Goal: Transaction & Acquisition: Purchase product/service

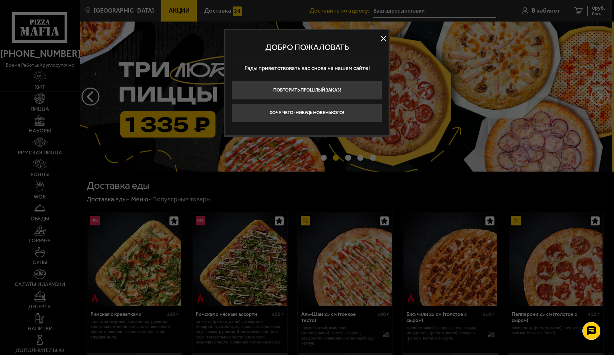
click at [386, 33] on div "Добро пожаловать Рады приветствовать вас снова на нашем сайте! Повторить прошлы…" at bounding box center [307, 83] width 166 height 108
click at [381, 37] on button at bounding box center [383, 38] width 11 height 11
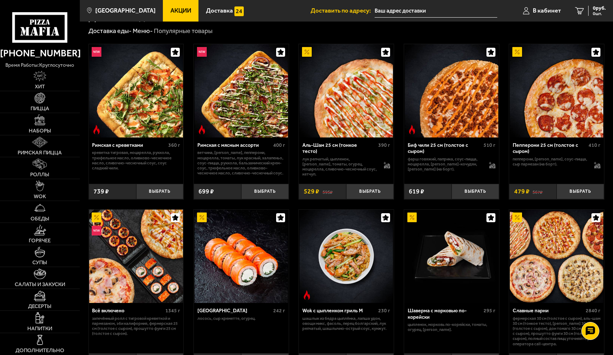
scroll to position [170, 0]
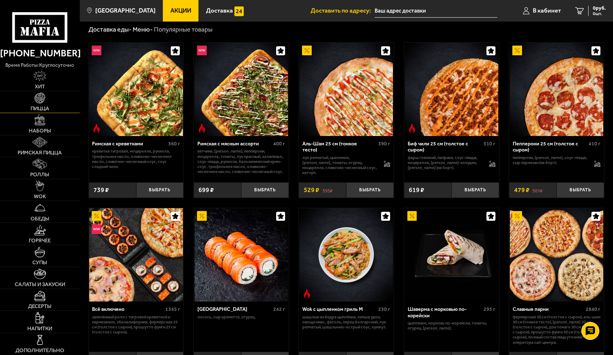
click at [35, 104] on link "Пицца" at bounding box center [40, 102] width 80 height 22
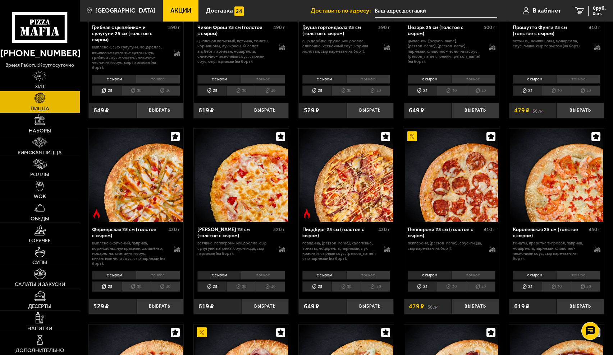
scroll to position [336, 0]
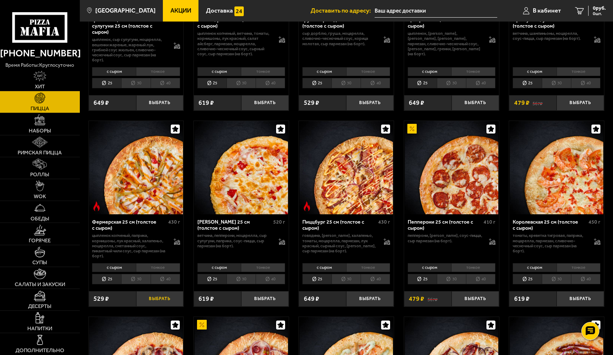
click at [164, 298] on button "Выбрать" at bounding box center [159, 299] width 47 height 16
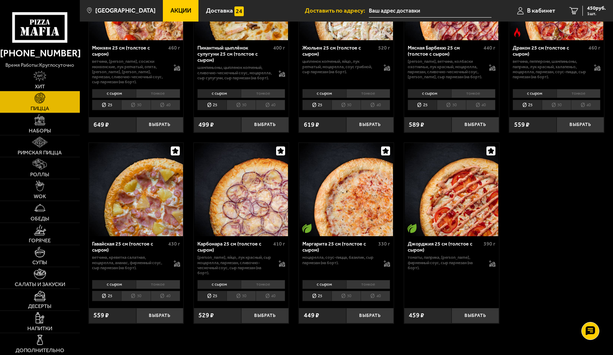
scroll to position [915, 0]
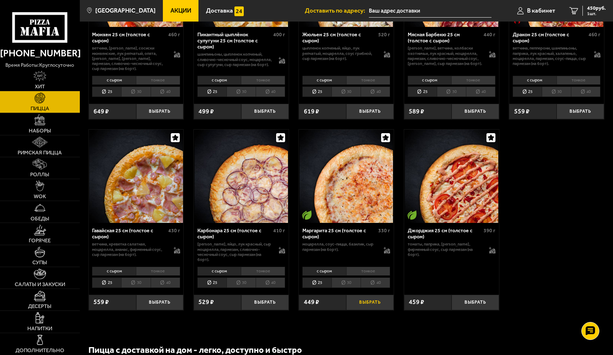
click at [381, 306] on button "Выбрать" at bounding box center [369, 303] width 47 height 16
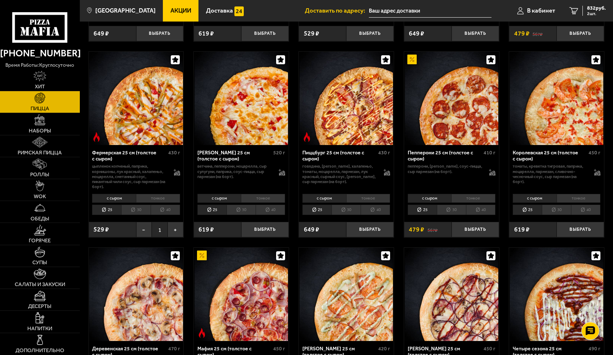
scroll to position [405, 0]
click at [577, 231] on button "Выбрать" at bounding box center [579, 230] width 47 height 16
click at [605, 5] on link "3 1335 руб. 3 шт." at bounding box center [586, 11] width 54 height 22
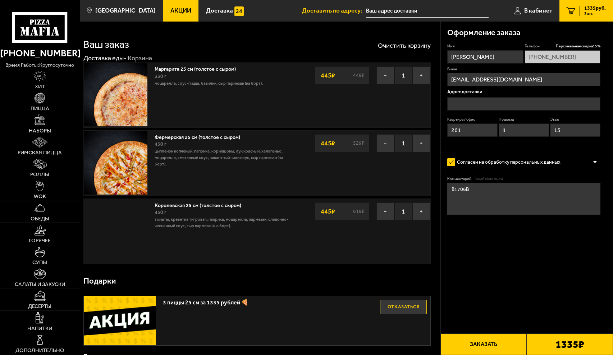
type input "посёлок [GEOGRAPHIC_DATA], [STREET_ADDRESS][PERSON_NAME]"
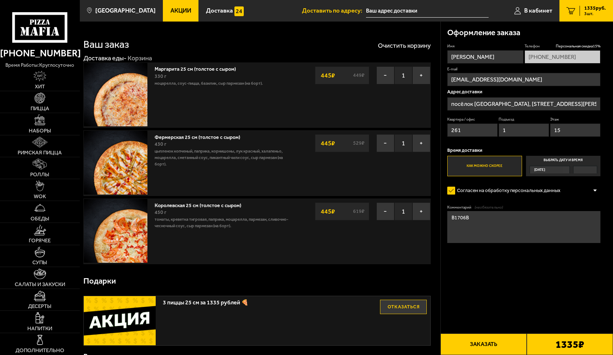
click at [534, 169] on span "[DATE]" at bounding box center [539, 169] width 11 height 7
click at [0, 0] on input "Выбрать дату и время [DATE]" at bounding box center [0, 0] width 0 height 0
click at [545, 169] on span "[DATE]" at bounding box center [539, 169] width 11 height 7
click at [0, 0] on input "Выбрать дату и время [DATE]" at bounding box center [0, 0] width 0 height 0
click at [587, 174] on label "Выбрать дату и время [DATE]" at bounding box center [563, 166] width 75 height 20
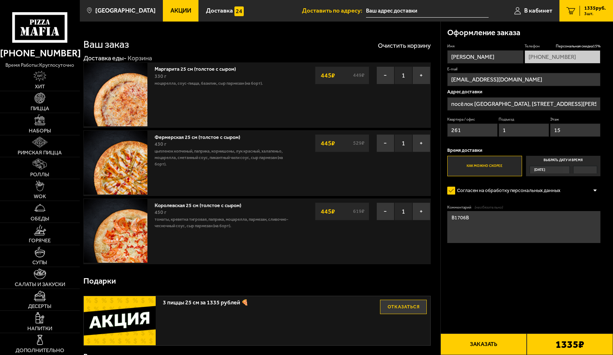
click at [0, 0] on input "Выбрать дату и время [DATE]" at bounding box center [0, 0] width 0 height 0
click at [587, 168] on div at bounding box center [584, 169] width 23 height 7
click at [0, 0] on input "Выбрать дату и время [DATE]" at bounding box center [0, 0] width 0 height 0
click at [587, 168] on div at bounding box center [584, 169] width 23 height 7
click at [0, 0] on input "Выбрать дату и время [DATE]" at bounding box center [0, 0] width 0 height 0
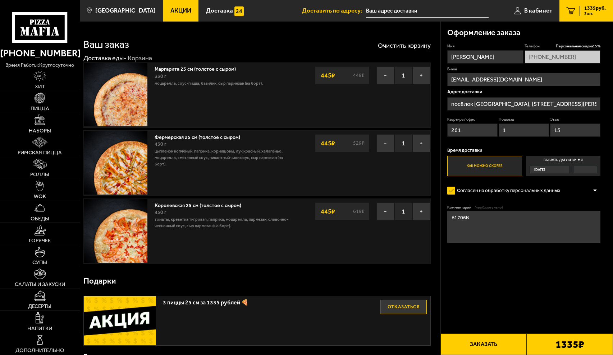
click at [587, 168] on div at bounding box center [584, 169] width 23 height 7
click at [0, 0] on input "Выбрать дату и время [DATE]" at bounding box center [0, 0] width 0 height 0
click at [587, 168] on div at bounding box center [584, 169] width 23 height 7
click at [0, 0] on input "Выбрать дату и время [DATE]" at bounding box center [0, 0] width 0 height 0
click at [564, 340] on b "1335 ₽" at bounding box center [569, 345] width 29 height 10
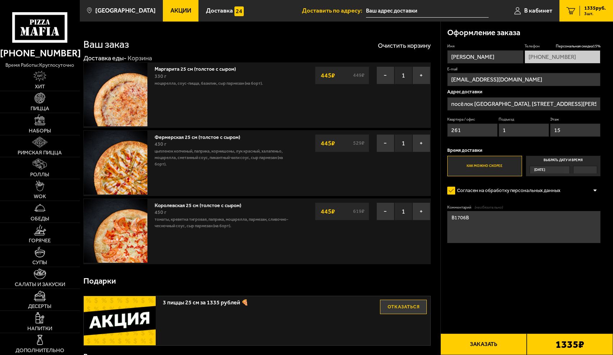
click at [494, 338] on button "Заказать" at bounding box center [483, 345] width 86 height 22
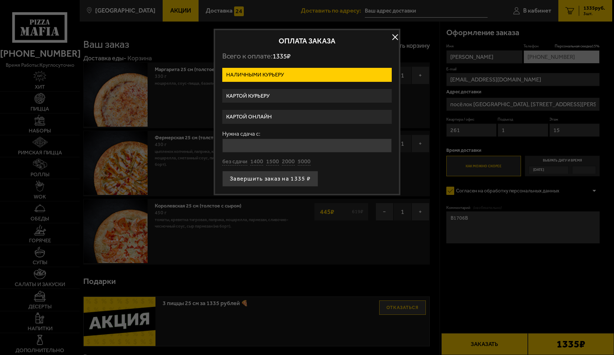
click at [274, 95] on label "Картой курьеру" at bounding box center [307, 96] width 170 height 14
click at [0, 0] on input "Картой курьеру" at bounding box center [0, 0] width 0 height 0
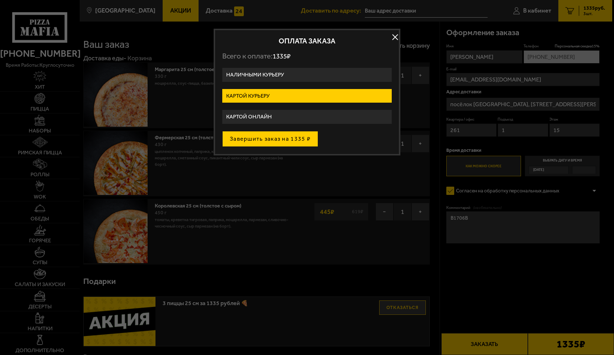
click at [266, 138] on button "Завершить заказ на 1335 ₽" at bounding box center [270, 139] width 96 height 16
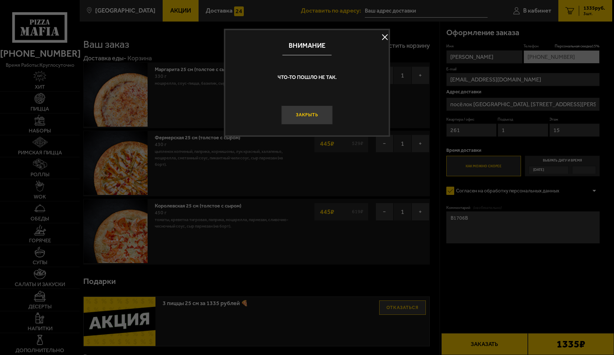
click at [304, 114] on button "Закрыть" at bounding box center [307, 115] width 51 height 19
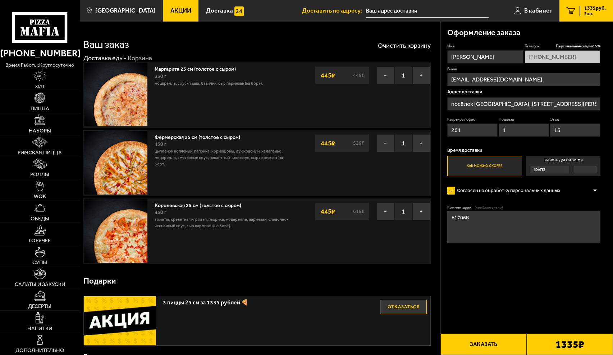
click at [490, 345] on button "Заказать" at bounding box center [483, 345] width 86 height 22
click at [537, 340] on div "1335 ₽" at bounding box center [569, 345] width 86 height 22
click at [568, 348] on b "1335 ₽" at bounding box center [569, 345] width 29 height 10
click at [553, 341] on div "1335 ₽" at bounding box center [569, 345] width 86 height 22
click at [509, 340] on button "Заказать" at bounding box center [483, 345] width 86 height 22
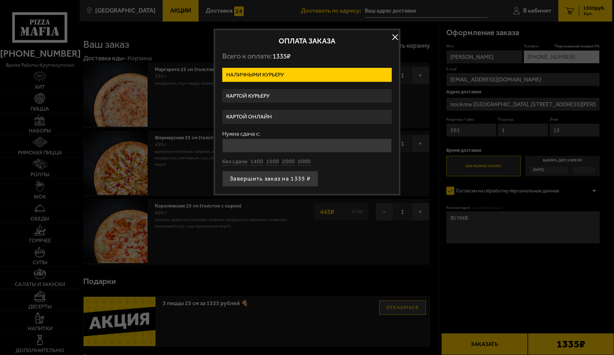
click at [561, 336] on div at bounding box center [307, 177] width 614 height 355
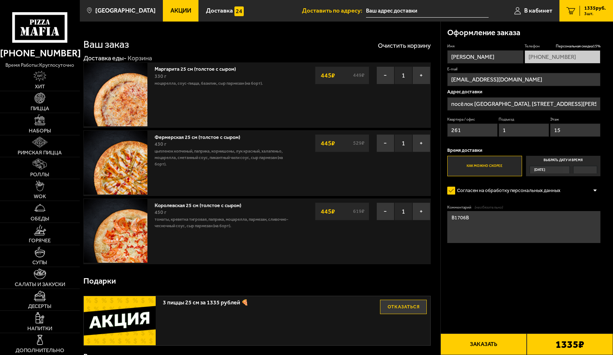
click at [561, 336] on div "1335 ₽" at bounding box center [569, 345] width 86 height 22
click at [481, 335] on button "Заказать" at bounding box center [483, 345] width 86 height 22
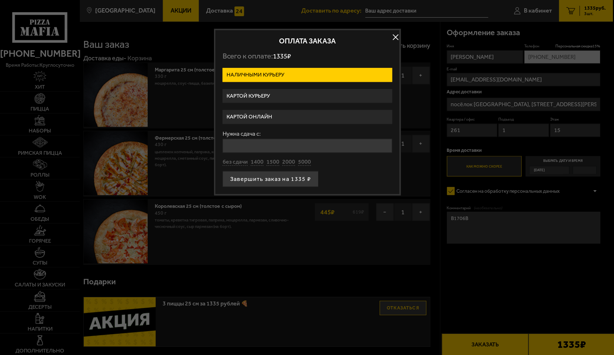
click at [471, 340] on div at bounding box center [307, 177] width 614 height 355
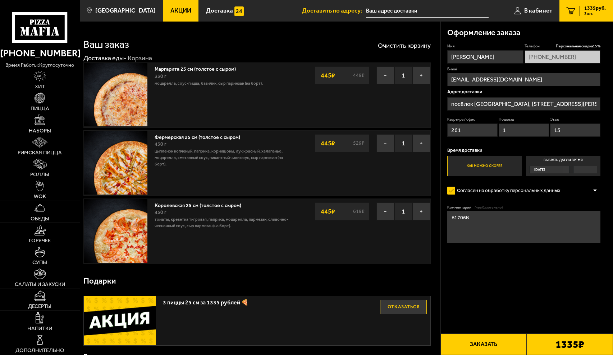
click at [471, 340] on button "Заказать" at bounding box center [483, 345] width 86 height 22
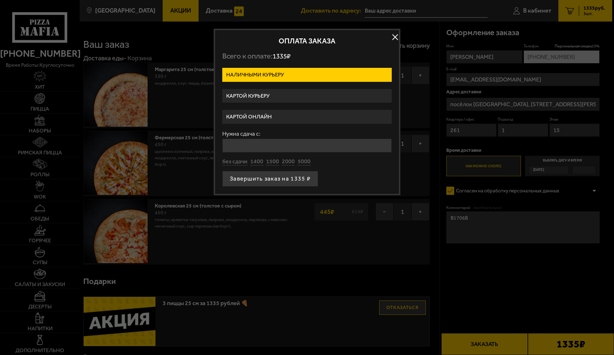
click at [295, 92] on label "Картой курьеру" at bounding box center [307, 96] width 170 height 14
click at [0, 0] on input "Картой курьеру" at bounding box center [0, 0] width 0 height 0
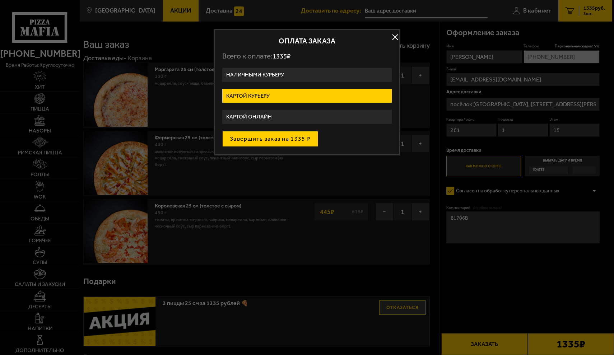
click at [280, 137] on button "Завершить заказ на 1335 ₽" at bounding box center [270, 139] width 96 height 16
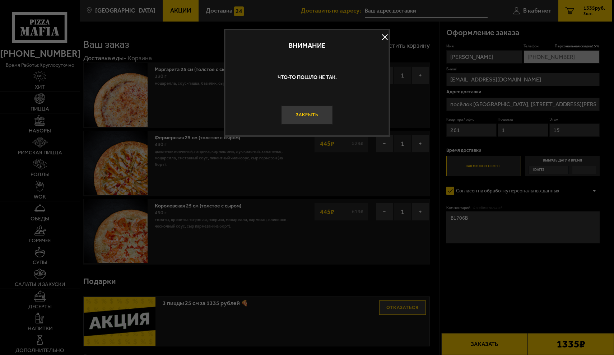
click at [306, 117] on button "Закрыть" at bounding box center [307, 115] width 51 height 19
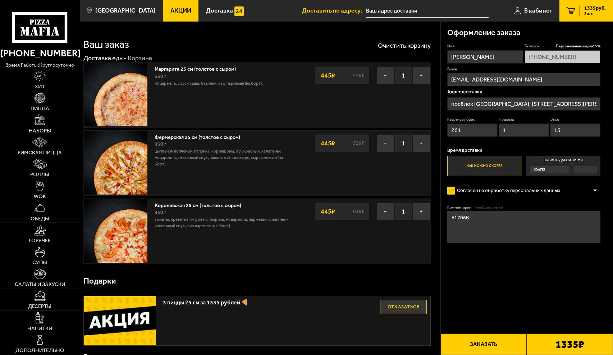
click at [503, 345] on button "Заказать" at bounding box center [483, 345] width 86 height 22
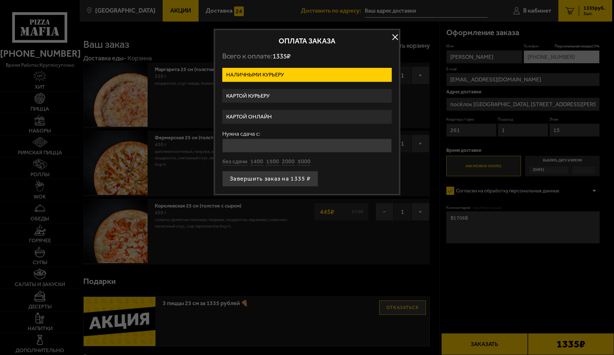
click at [291, 118] on label "Картой онлайн" at bounding box center [307, 117] width 170 height 14
click at [0, 0] on input "Картой онлайн" at bounding box center [0, 0] width 0 height 0
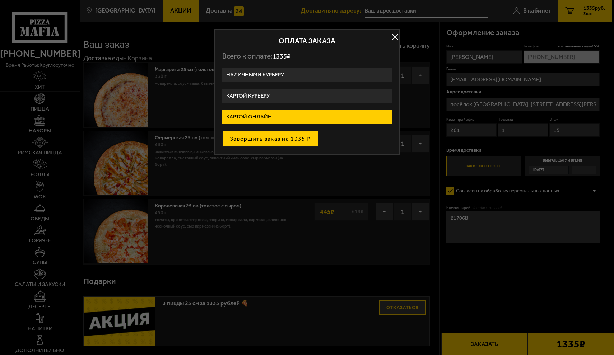
click at [278, 137] on button "Завершить заказ на 1335 ₽" at bounding box center [270, 139] width 96 height 16
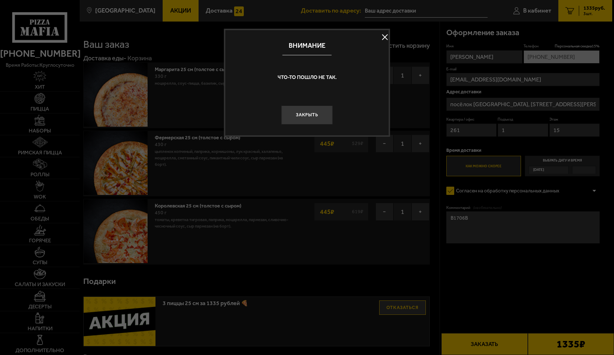
click at [296, 125] on div "Внимание Что-то пошло не так. Закрыть" at bounding box center [307, 83] width 166 height 108
click at [307, 115] on button "Закрыть" at bounding box center [307, 115] width 51 height 19
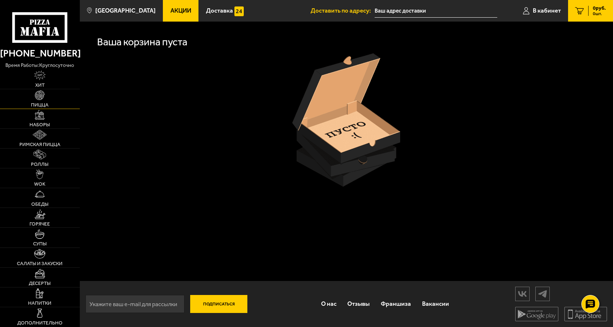
click at [33, 100] on link "Пицца" at bounding box center [40, 98] width 80 height 19
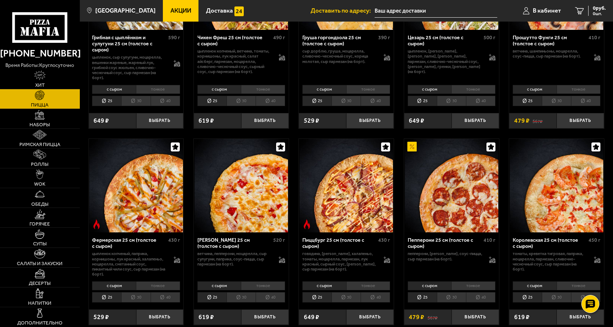
scroll to position [320, 0]
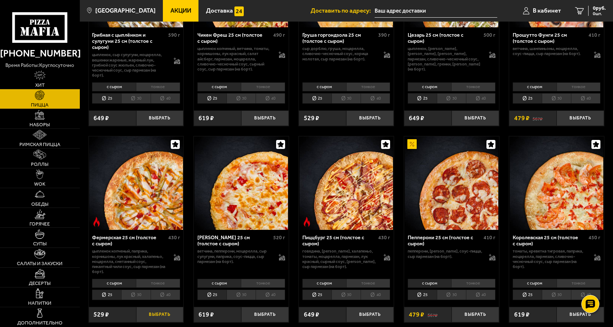
click at [158, 313] on button "Выбрать" at bounding box center [159, 314] width 47 height 16
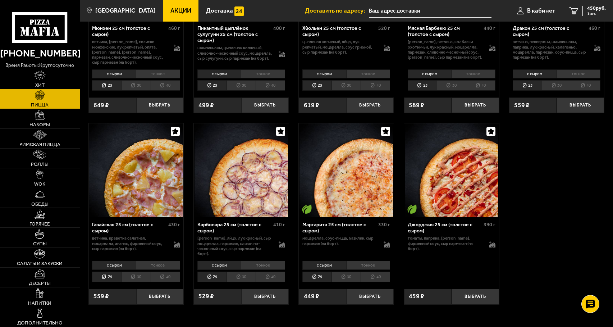
scroll to position [922, 0]
click at [377, 299] on button "Выбрать" at bounding box center [369, 296] width 47 height 16
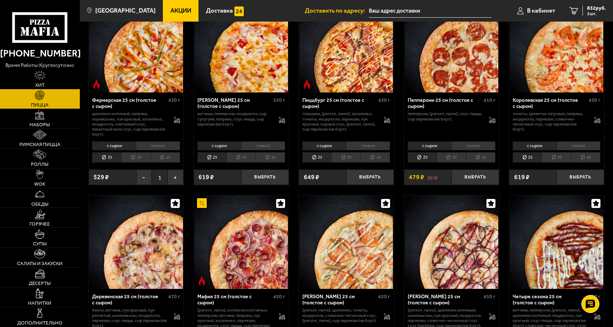
scroll to position [448, 0]
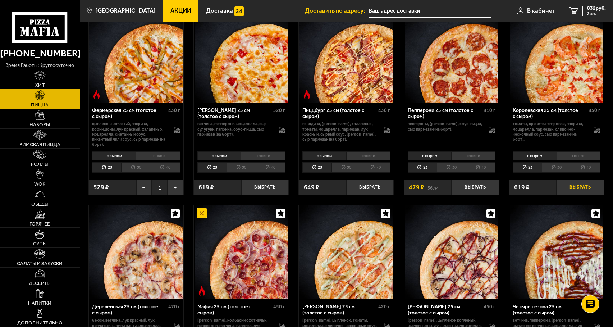
click at [572, 185] on button "Выбрать" at bounding box center [579, 187] width 47 height 16
click at [590, 10] on span "1335 руб." at bounding box center [595, 8] width 22 height 5
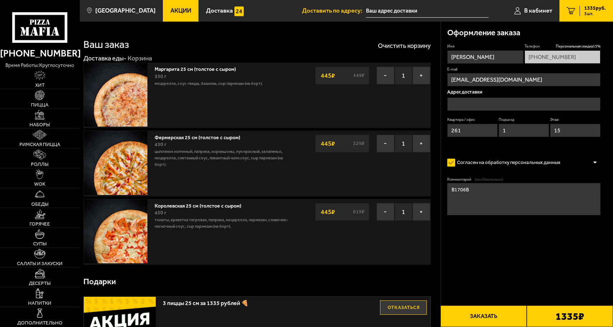
type input "посёлок [GEOGRAPHIC_DATA], [STREET_ADDRESS][PERSON_NAME]"
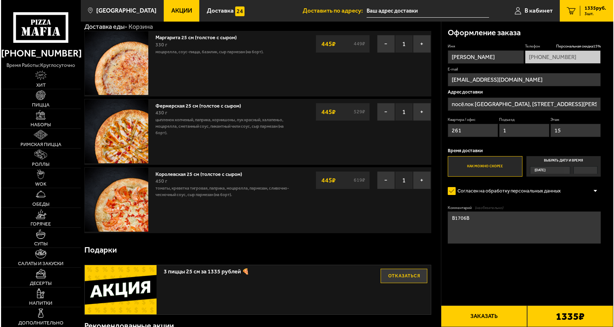
scroll to position [43, 0]
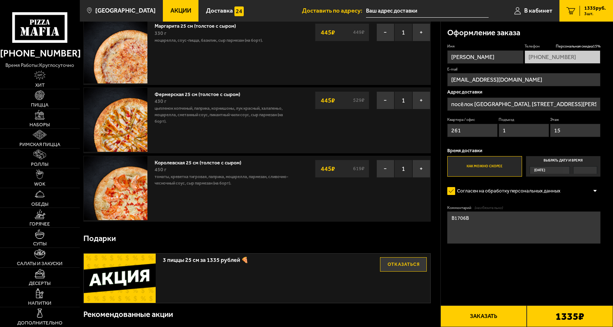
click at [481, 307] on button "Заказать" at bounding box center [483, 316] width 86 height 22
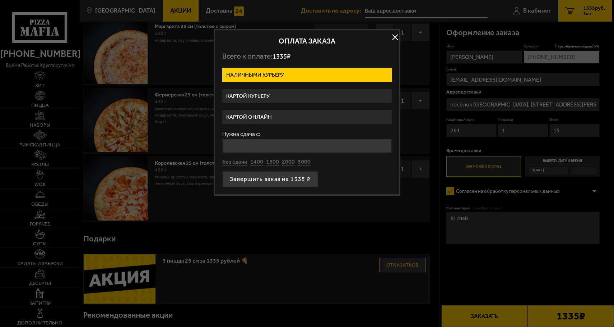
click at [315, 92] on label "Картой курьеру" at bounding box center [307, 96] width 170 height 14
click at [0, 0] on input "Картой курьеру" at bounding box center [0, 0] width 0 height 0
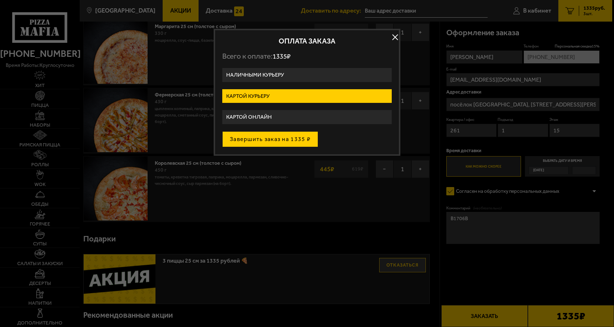
click at [282, 138] on button "Завершить заказ на 1335 ₽" at bounding box center [270, 139] width 96 height 16
